Goal: Navigation & Orientation: Find specific page/section

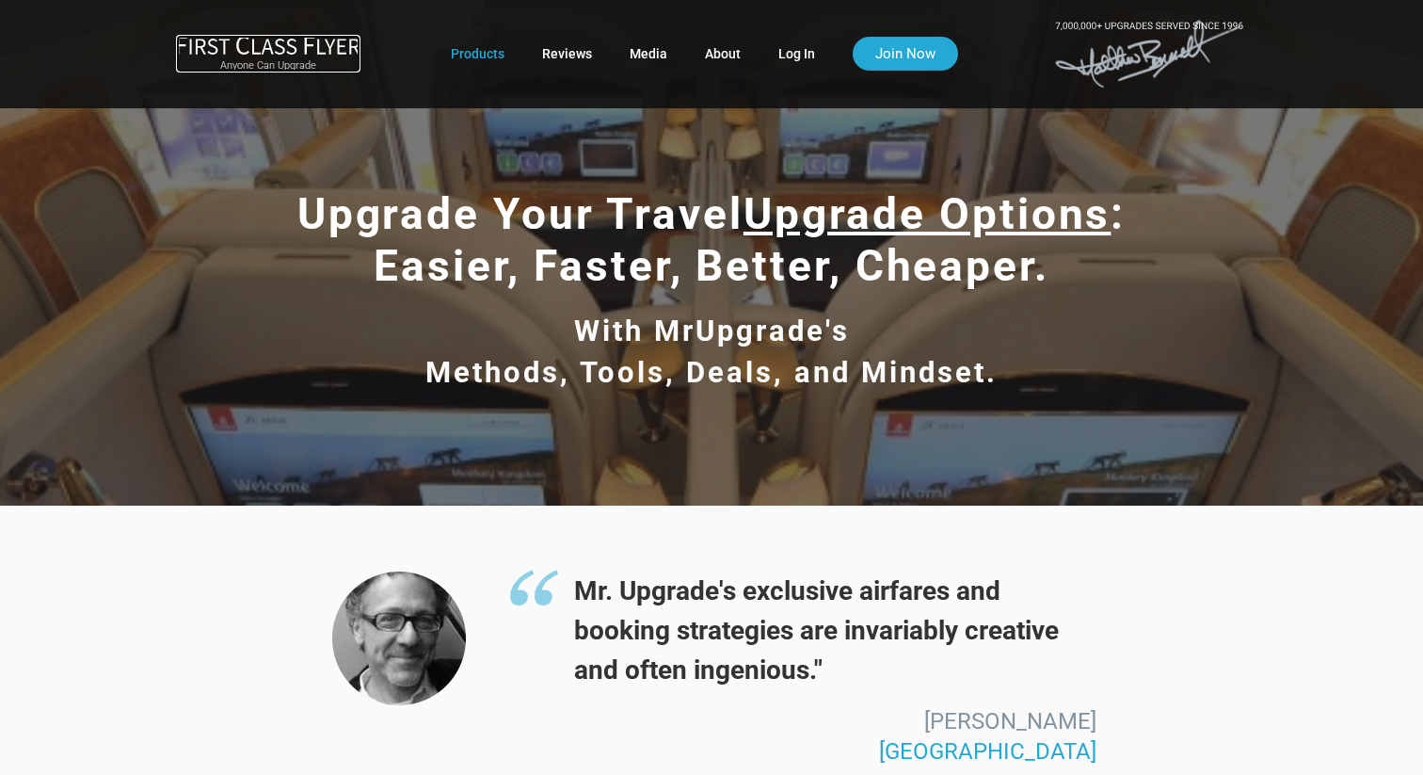
click at [328, 38] on img at bounding box center [268, 45] width 184 height 20
click at [717, 62] on link "About" at bounding box center [723, 54] width 36 height 34
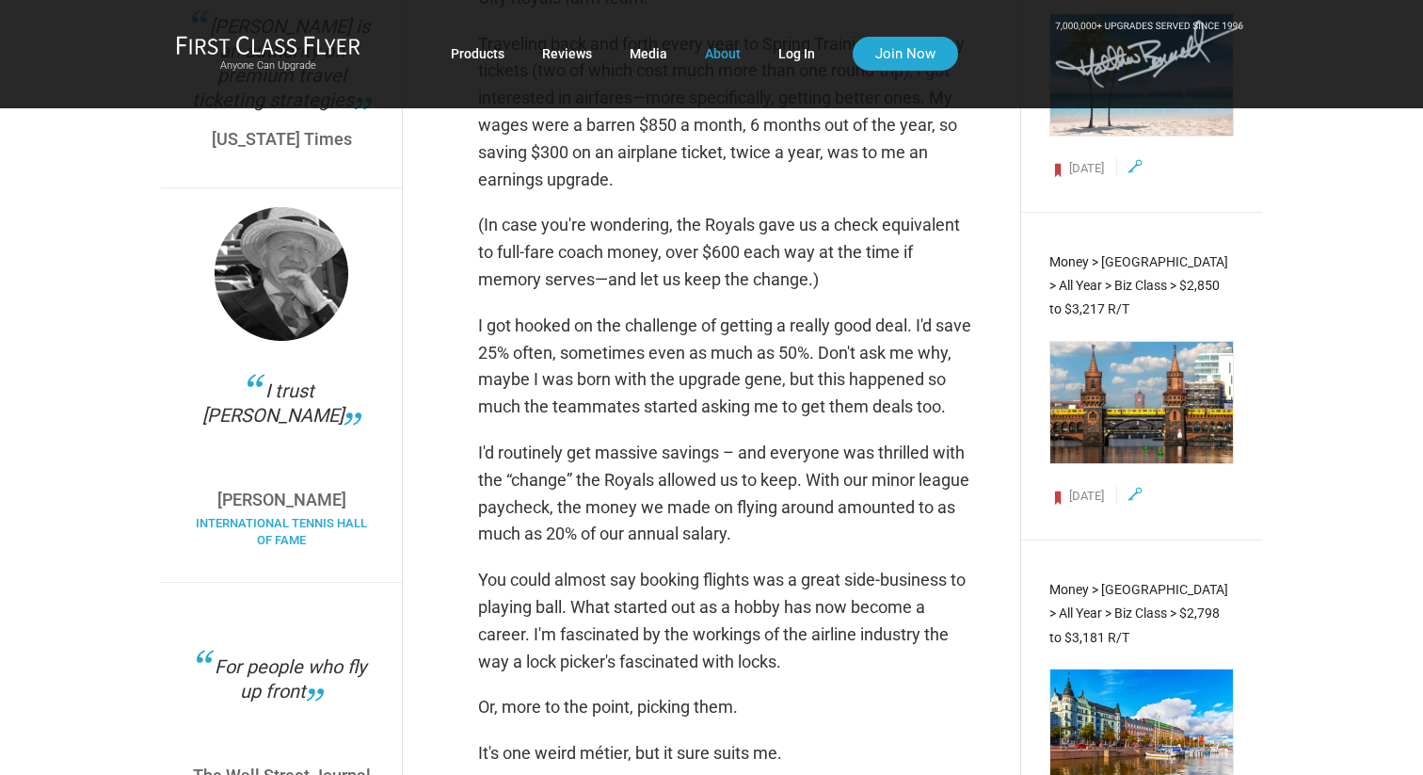
scroll to position [1303, 0]
